Goal: Find specific page/section: Find specific page/section

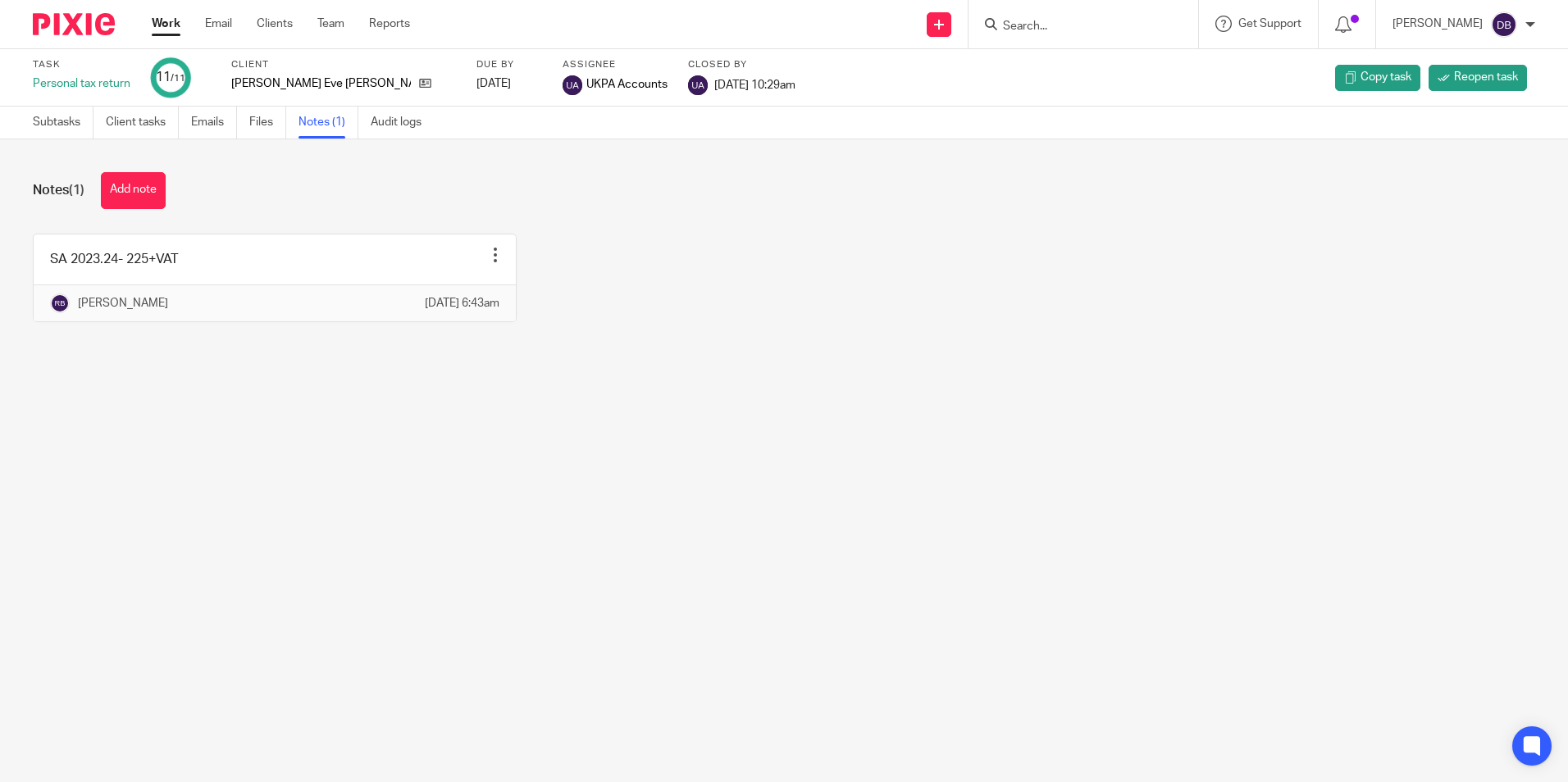
click at [166, 16] on div "Work Email Clients Team Reports Work Email Clients Team Reports Settings" at bounding box center [285, 24] width 299 height 49
click at [173, 19] on link "Work" at bounding box center [165, 24] width 28 height 17
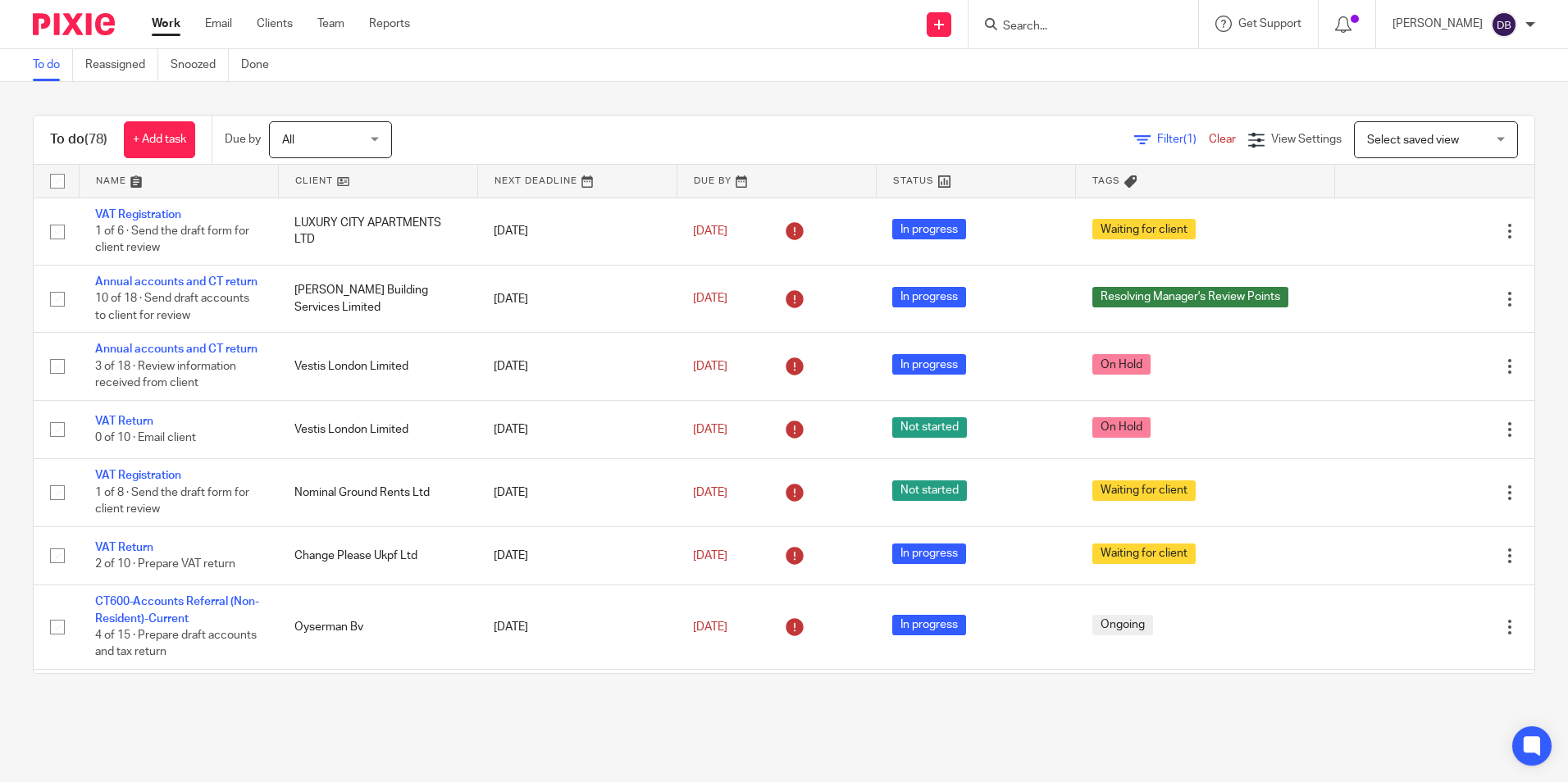
click at [1030, 24] on input "Search" at bounding box center [1074, 27] width 148 height 15
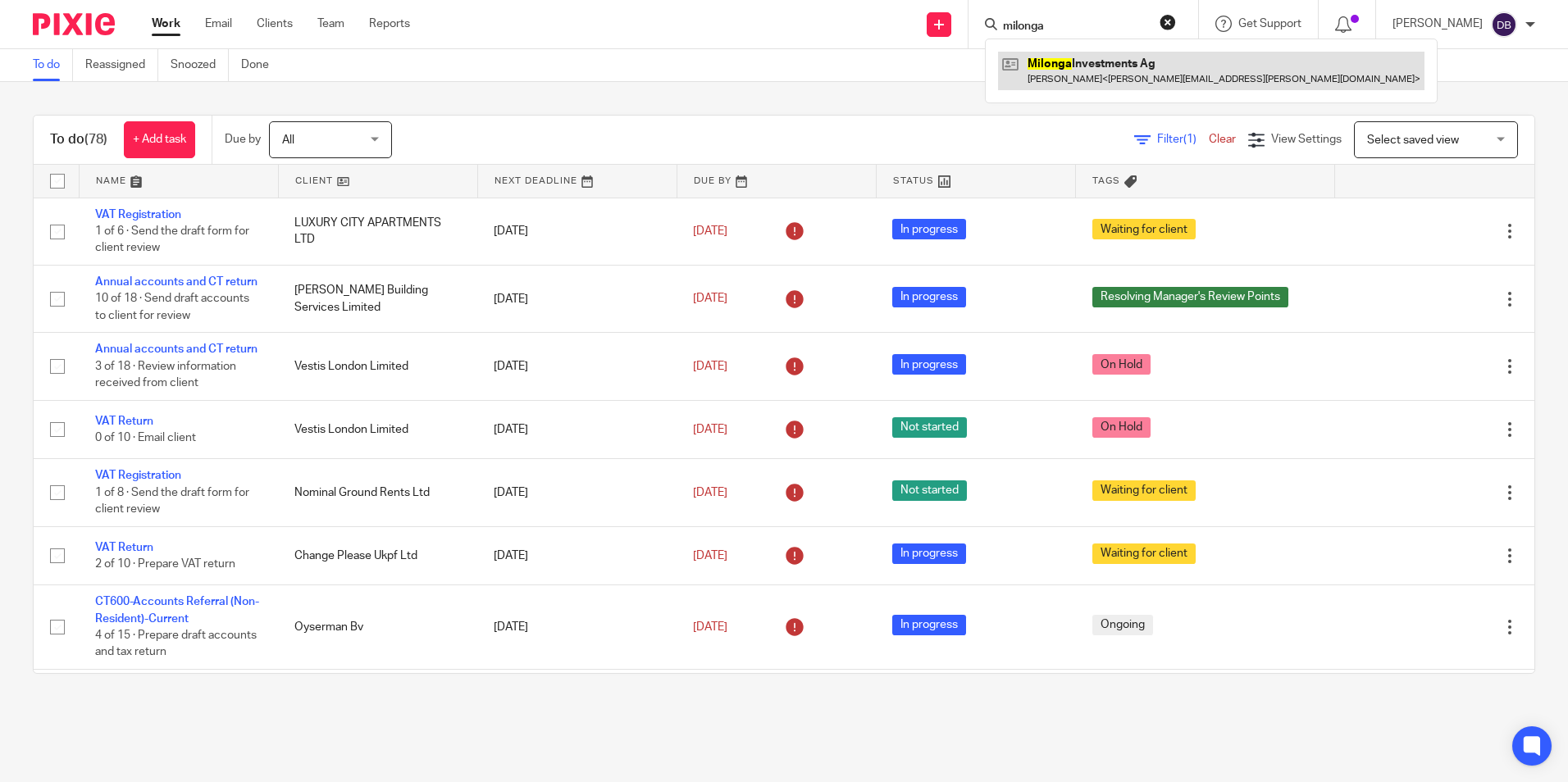
type input "milonga"
click at [1070, 62] on link at bounding box center [1211, 70] width 427 height 38
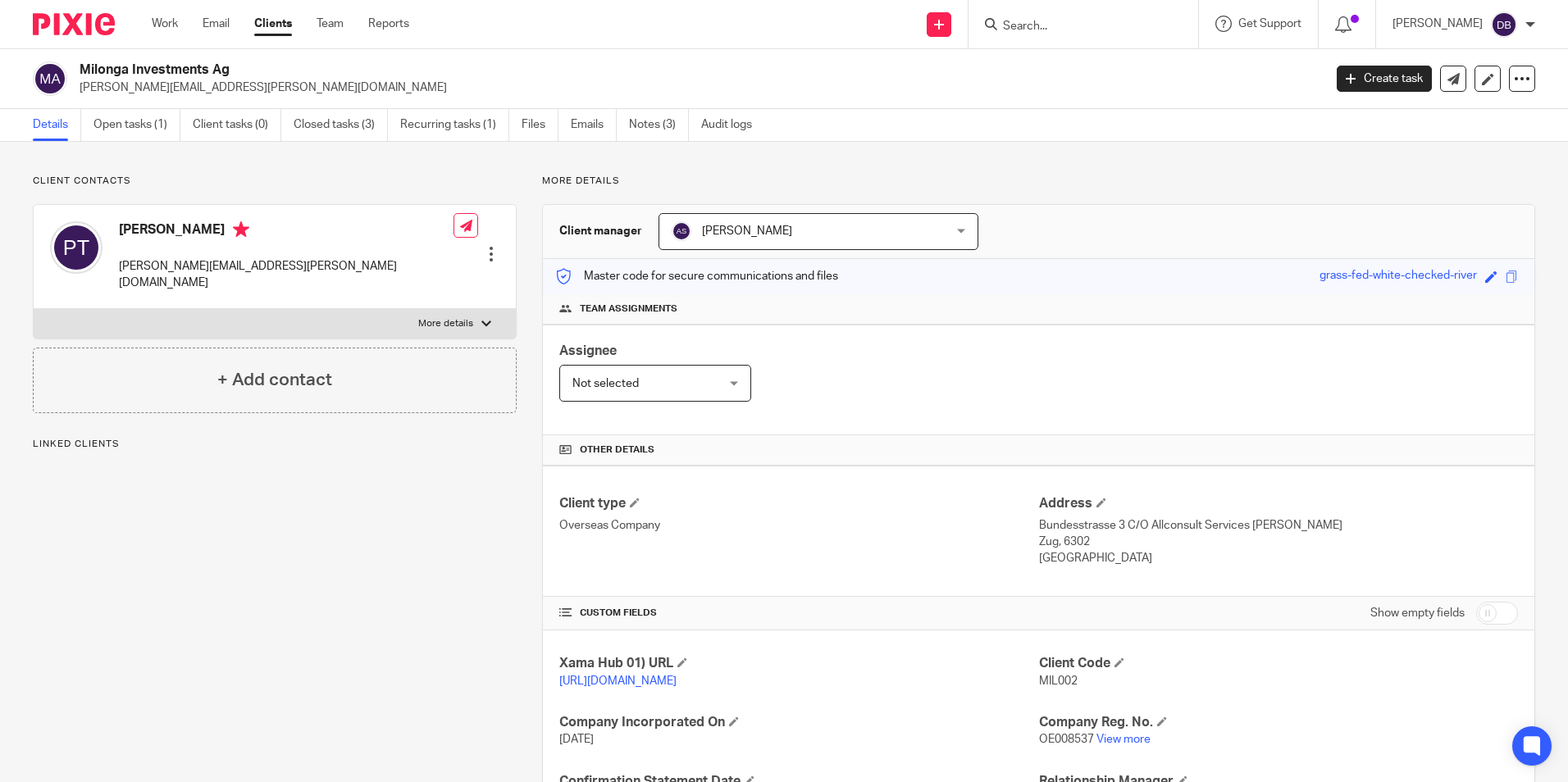
click at [131, 123] on link "Open tasks (1)" at bounding box center [137, 125] width 87 height 32
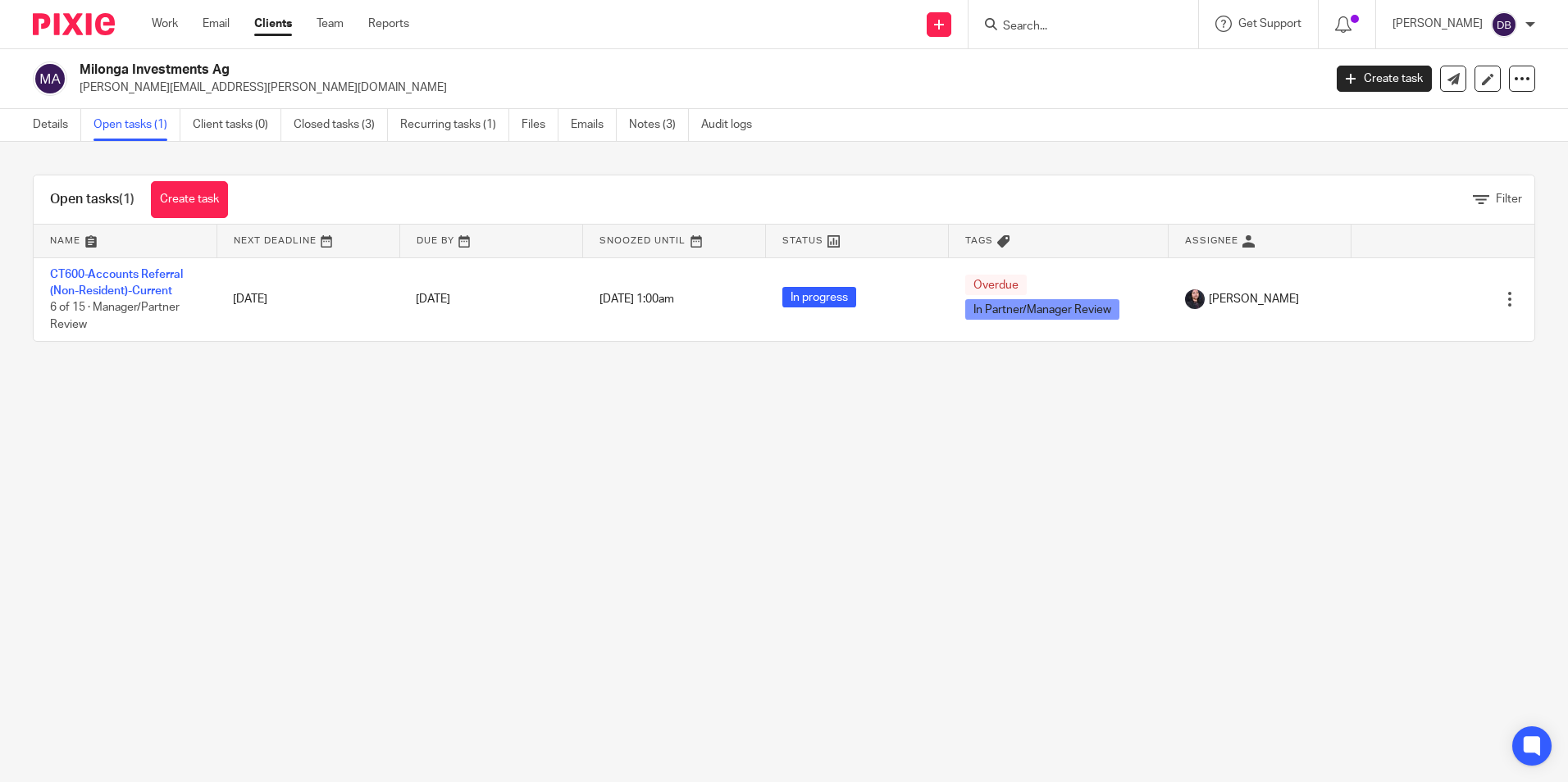
click at [1073, 17] on form at bounding box center [1088, 24] width 174 height 20
click at [164, 27] on link "Work" at bounding box center [165, 24] width 27 height 17
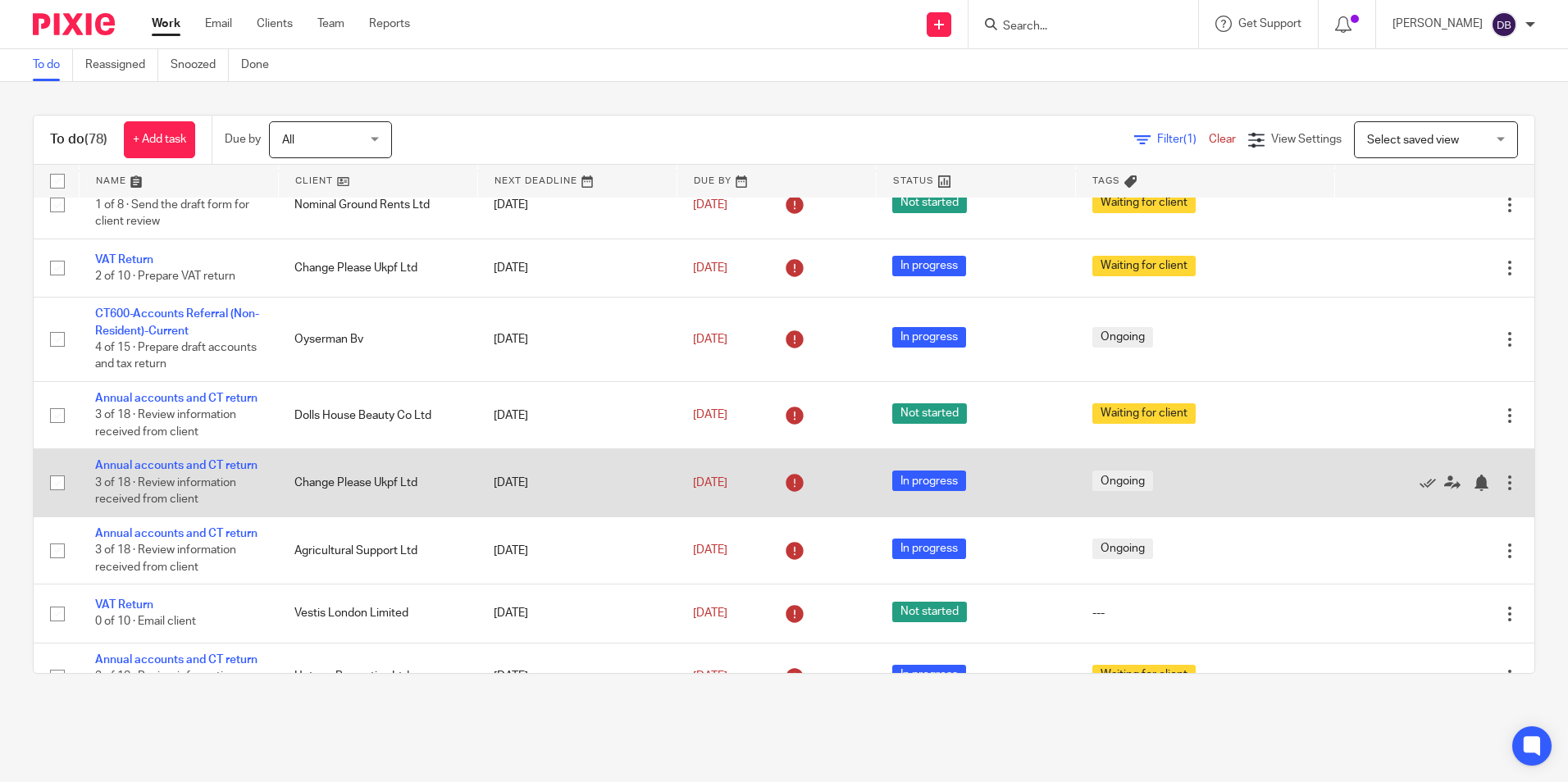
scroll to position [328, 0]
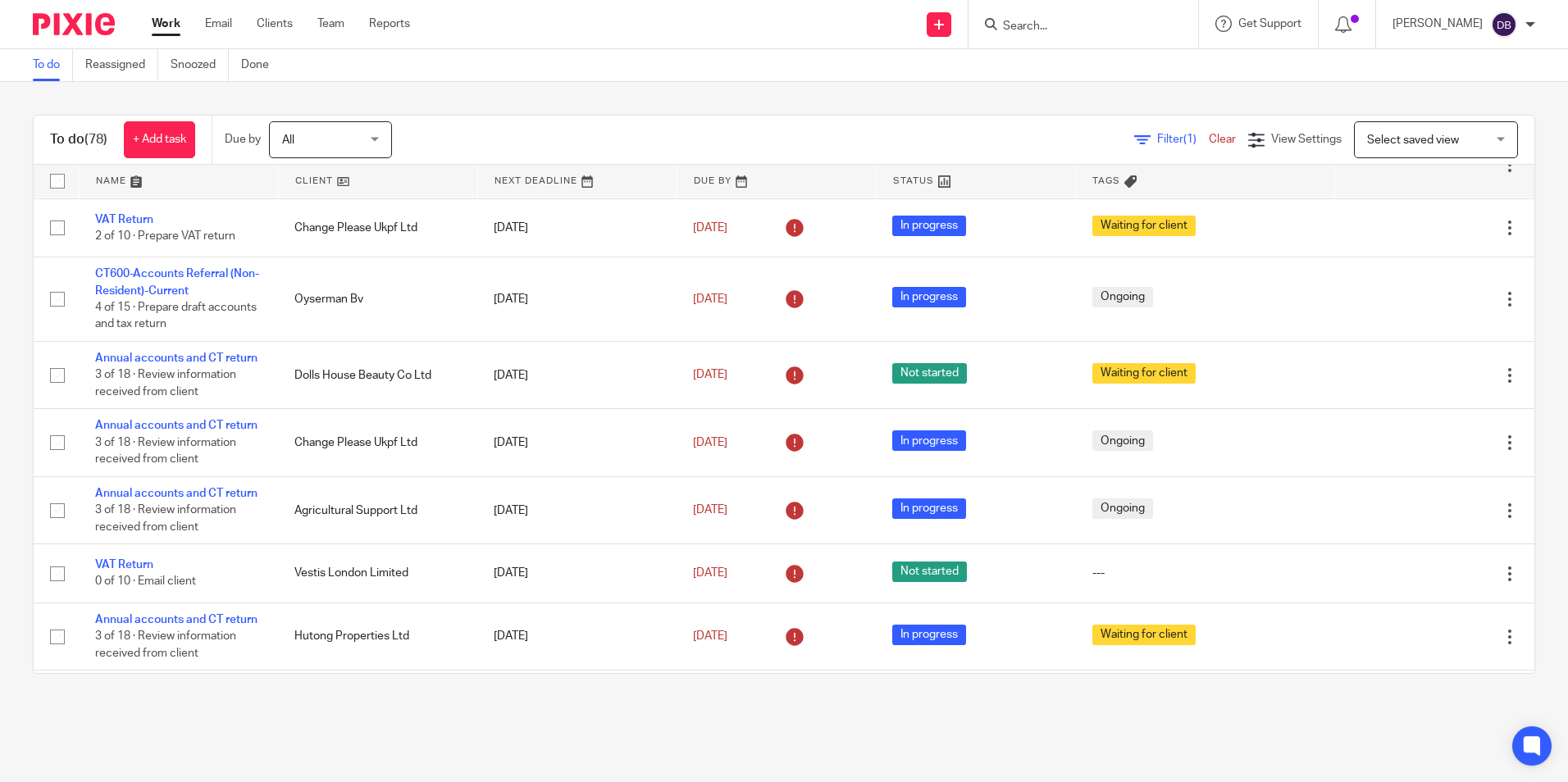
click at [1034, 30] on input "Search" at bounding box center [1074, 27] width 148 height 15
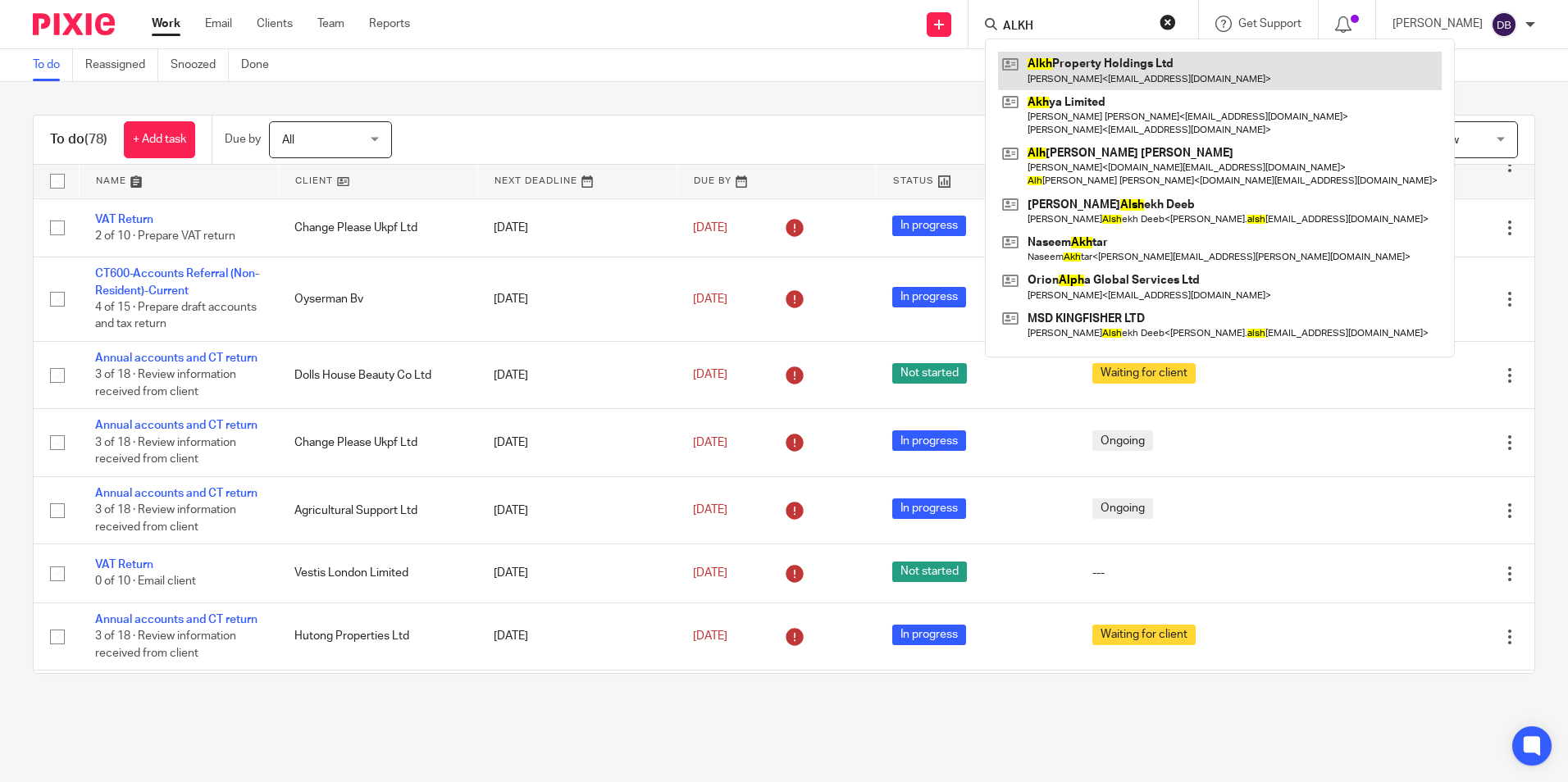
type input "ALKH"
click at [1106, 75] on link at bounding box center [1219, 70] width 443 height 38
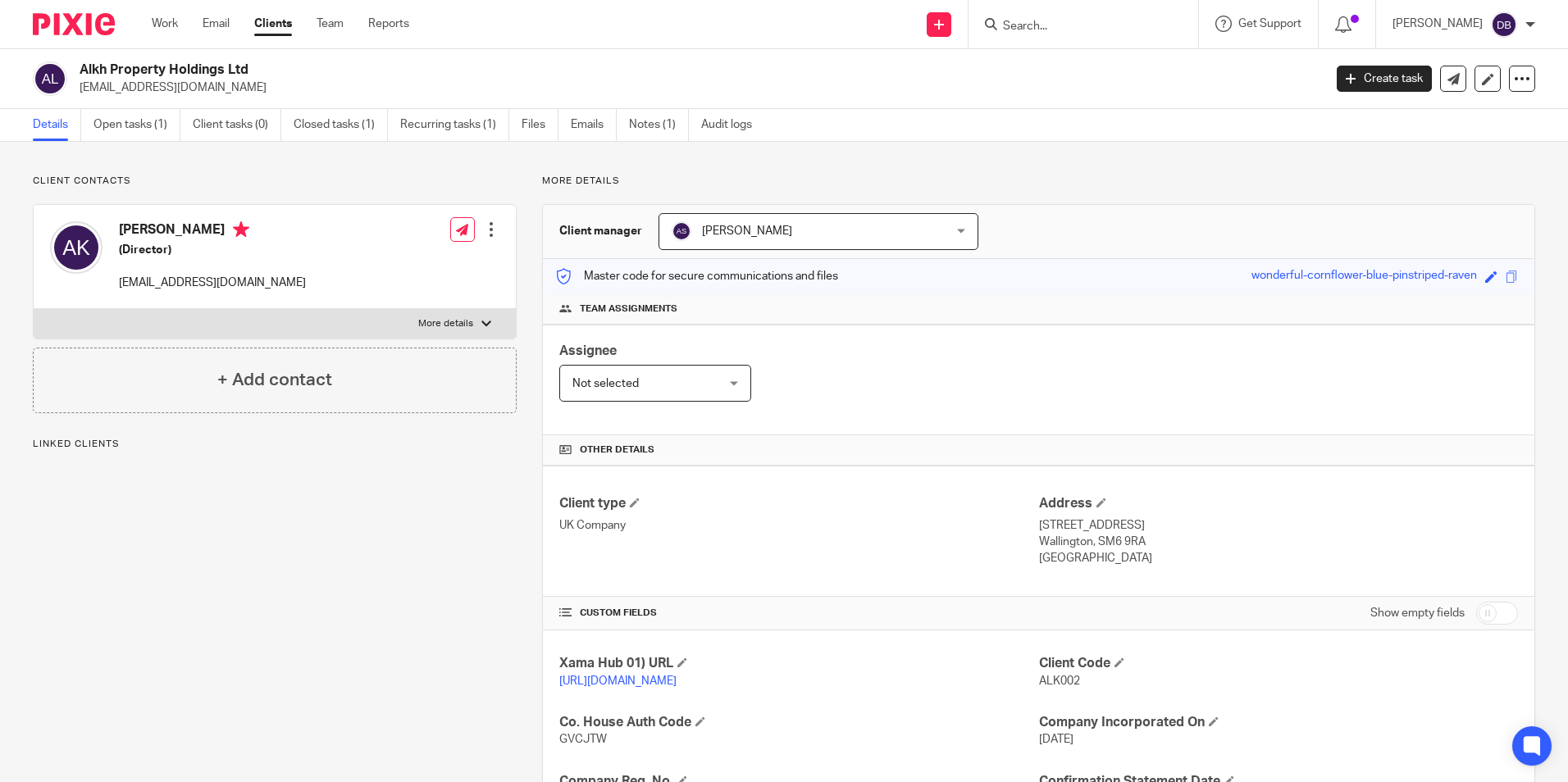
drag, startPoint x: 1026, startPoint y: 685, endPoint x: 1083, endPoint y: 686, distance: 57.0
click at [1085, 686] on p "ALK002" at bounding box center [1278, 681] width 479 height 17
click at [1083, 684] on p "ALK002" at bounding box center [1278, 681] width 479 height 17
drag, startPoint x: 1081, startPoint y: 677, endPoint x: 1027, endPoint y: 681, distance: 54.1
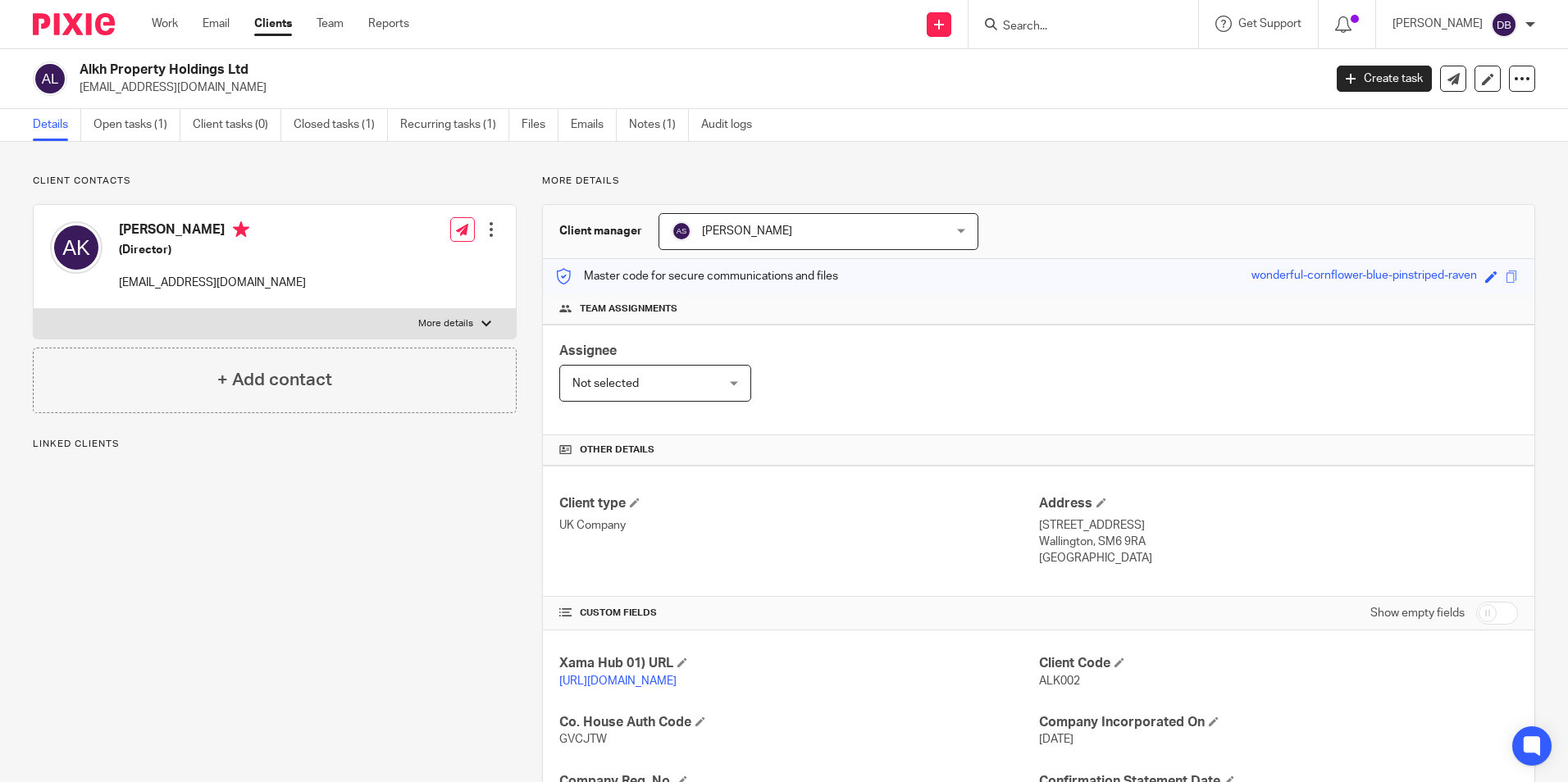
drag, startPoint x: 1027, startPoint y: 681, endPoint x: 1057, endPoint y: 685, distance: 30.3
click at [1027, 681] on p "[URL][DOMAIN_NAME]" at bounding box center [798, 681] width 479 height 17
drag, startPoint x: 1074, startPoint y: 685, endPoint x: 1034, endPoint y: 682, distance: 40.1
click at [1039, 682] on p "ALK002" at bounding box center [1278, 681] width 479 height 17
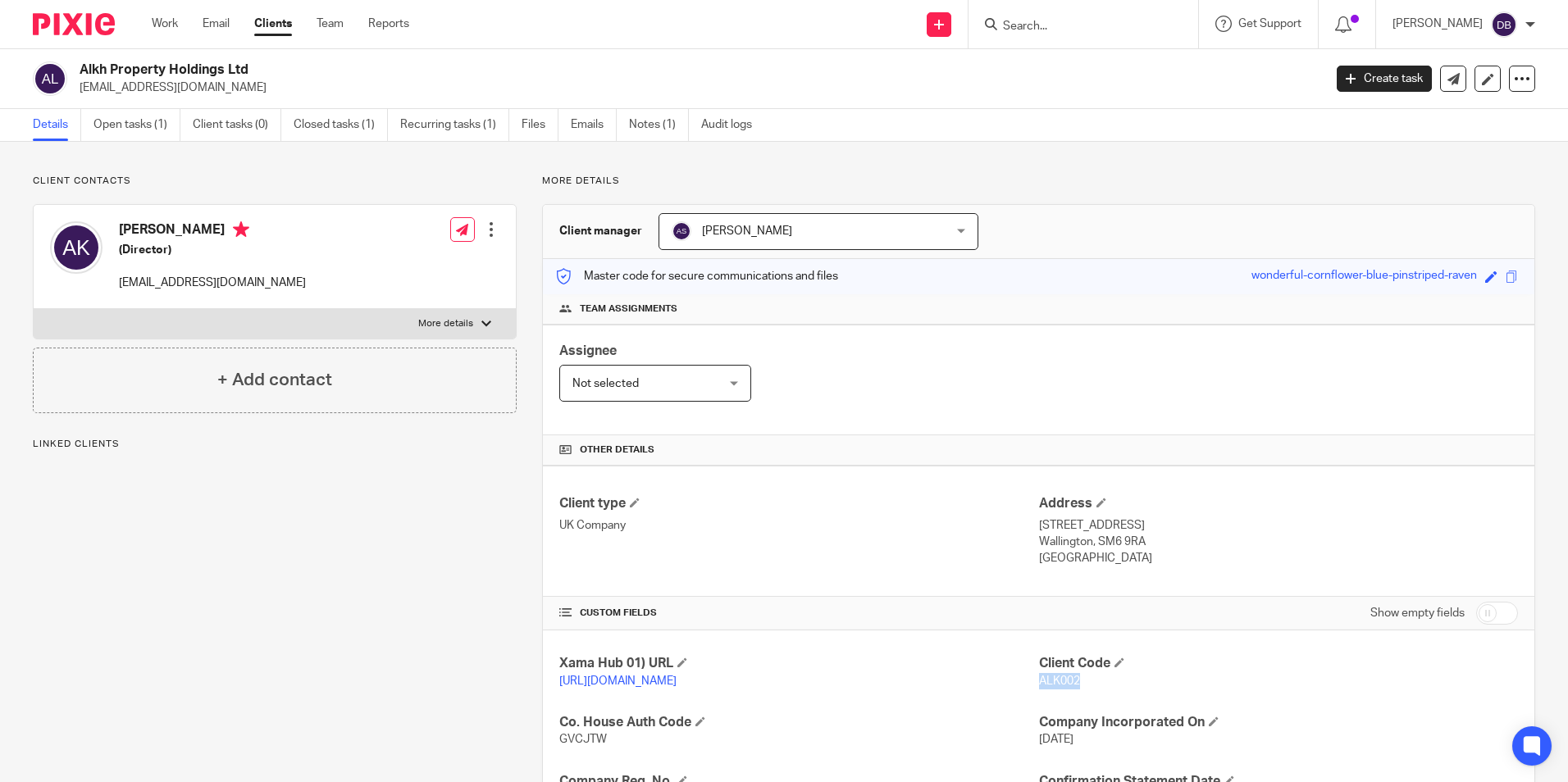
copy span "ALK002"
click at [160, 27] on link "Work" at bounding box center [165, 24] width 27 height 17
